Goal: Task Accomplishment & Management: Use online tool/utility

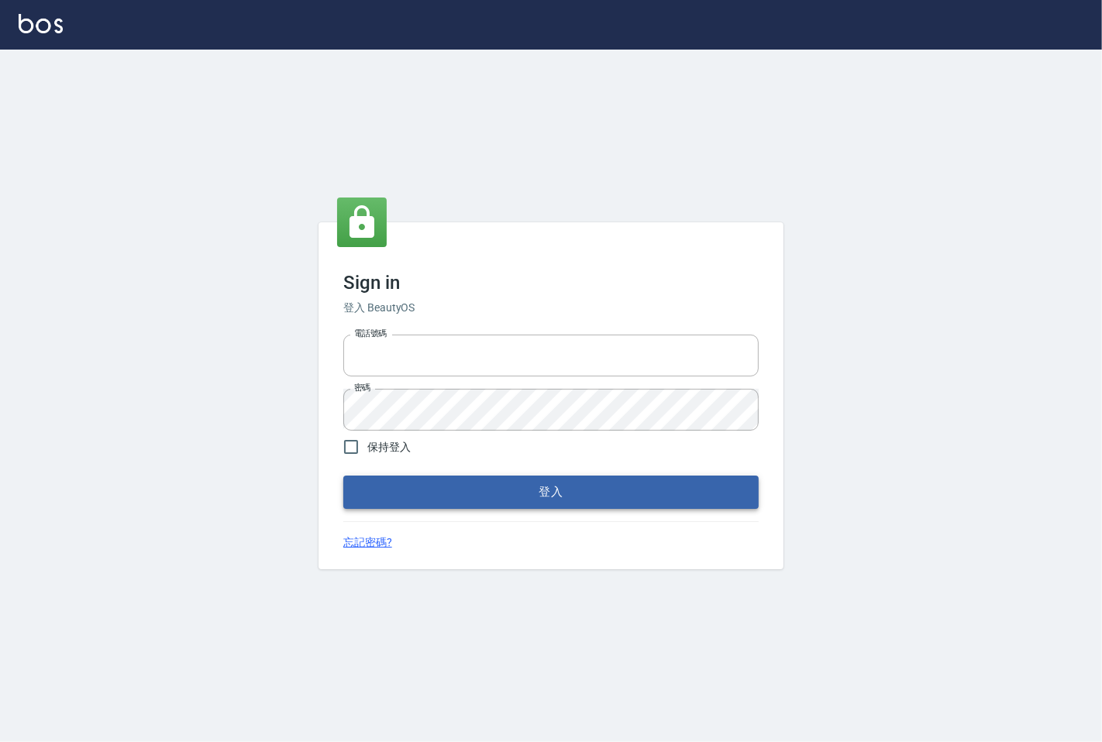
type input "25331148"
click at [469, 490] on button "登入" at bounding box center [550, 492] width 415 height 33
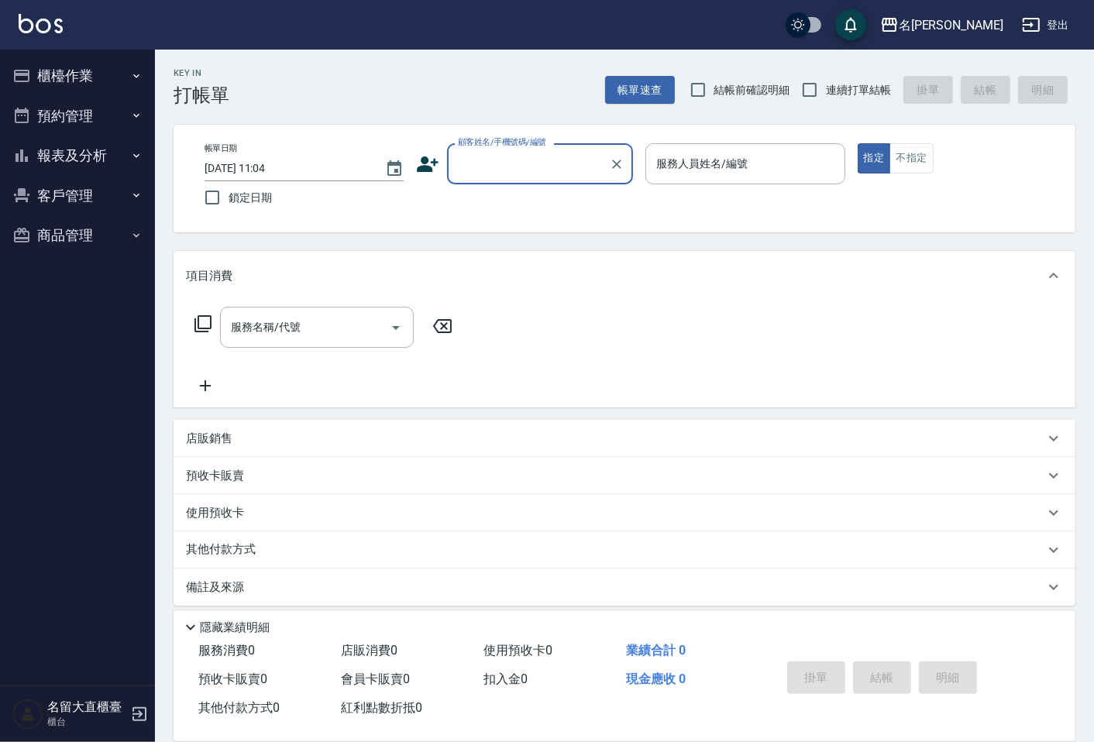
click at [493, 148] on div "顧客姓名/手機號碼/編號 顧客姓名/手機號碼/編號" at bounding box center [540, 163] width 186 height 41
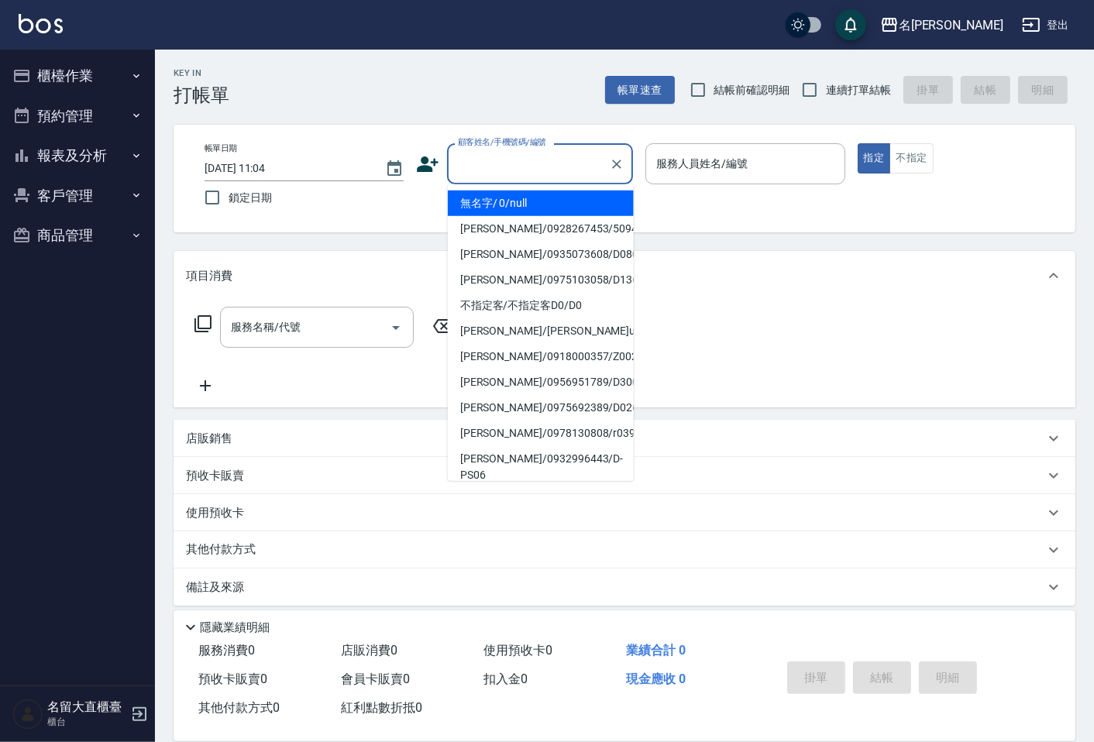
click at [499, 160] on input "顧客姓名/手機號碼/編號" at bounding box center [528, 163] width 149 height 27
click at [521, 211] on li "無名字/ 0/null" at bounding box center [541, 204] width 186 height 26
type input "無名字/ 0/null"
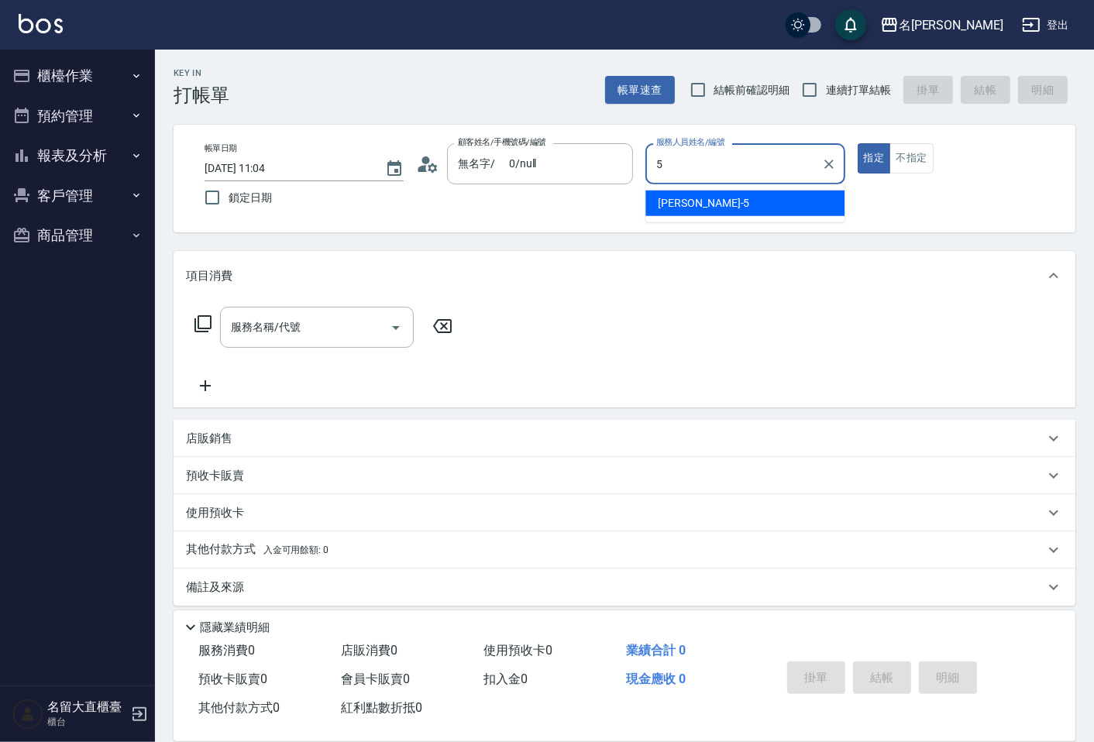
type input "Reese-5"
type button "true"
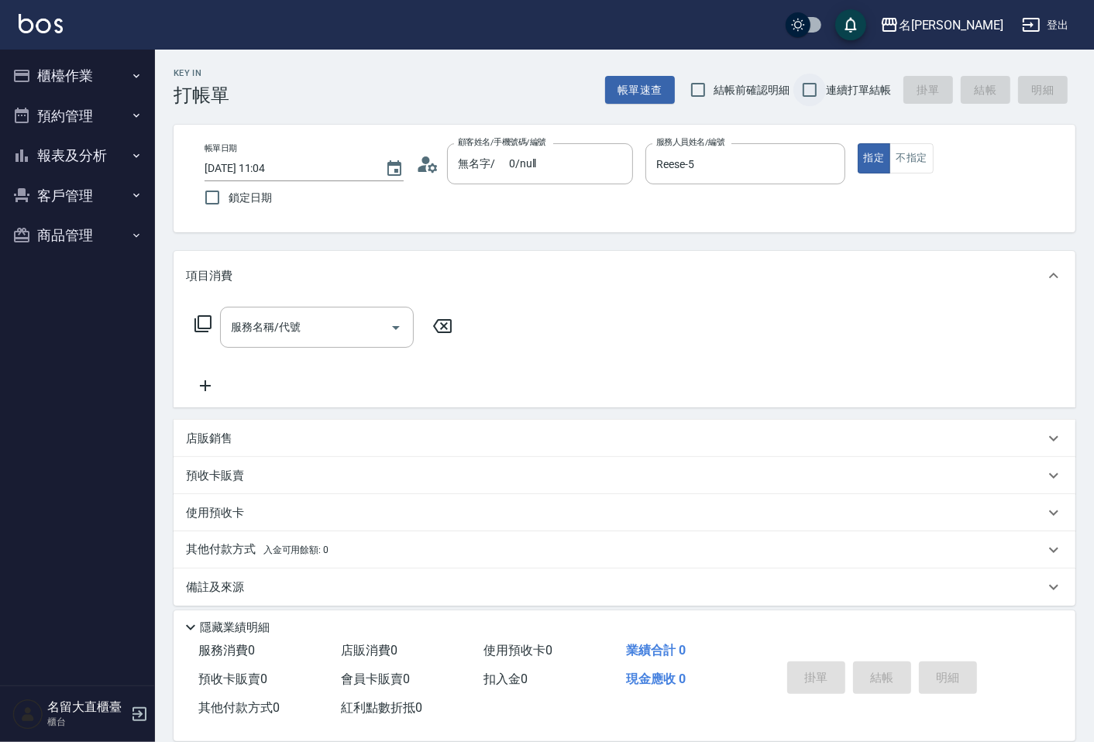
click at [803, 88] on input "連續打單結帳" at bounding box center [809, 90] width 33 height 33
checkbox input "true"
click at [903, 157] on button "不指定" at bounding box center [910, 158] width 43 height 30
click at [358, 326] on input "服務名稱/代號" at bounding box center [305, 327] width 157 height 27
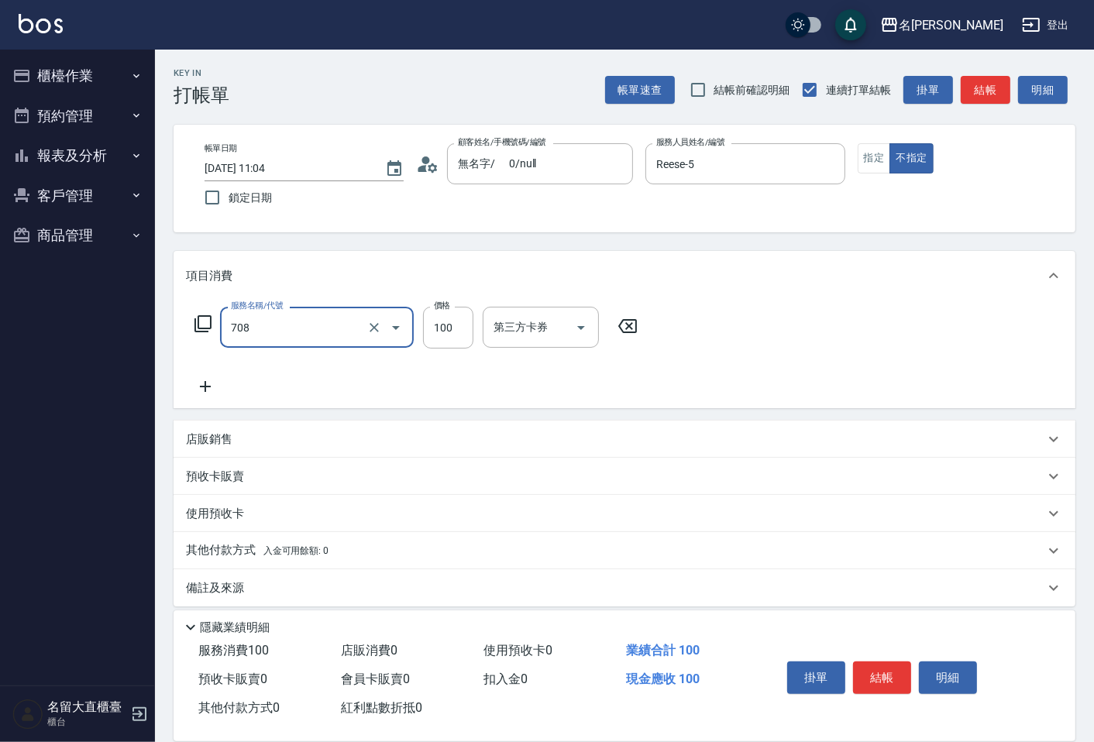
type input "吹捲.造型.包頭(708)"
click at [1002, 82] on button "結帳" at bounding box center [986, 90] width 50 height 29
